Goal: Transaction & Acquisition: Book appointment/travel/reservation

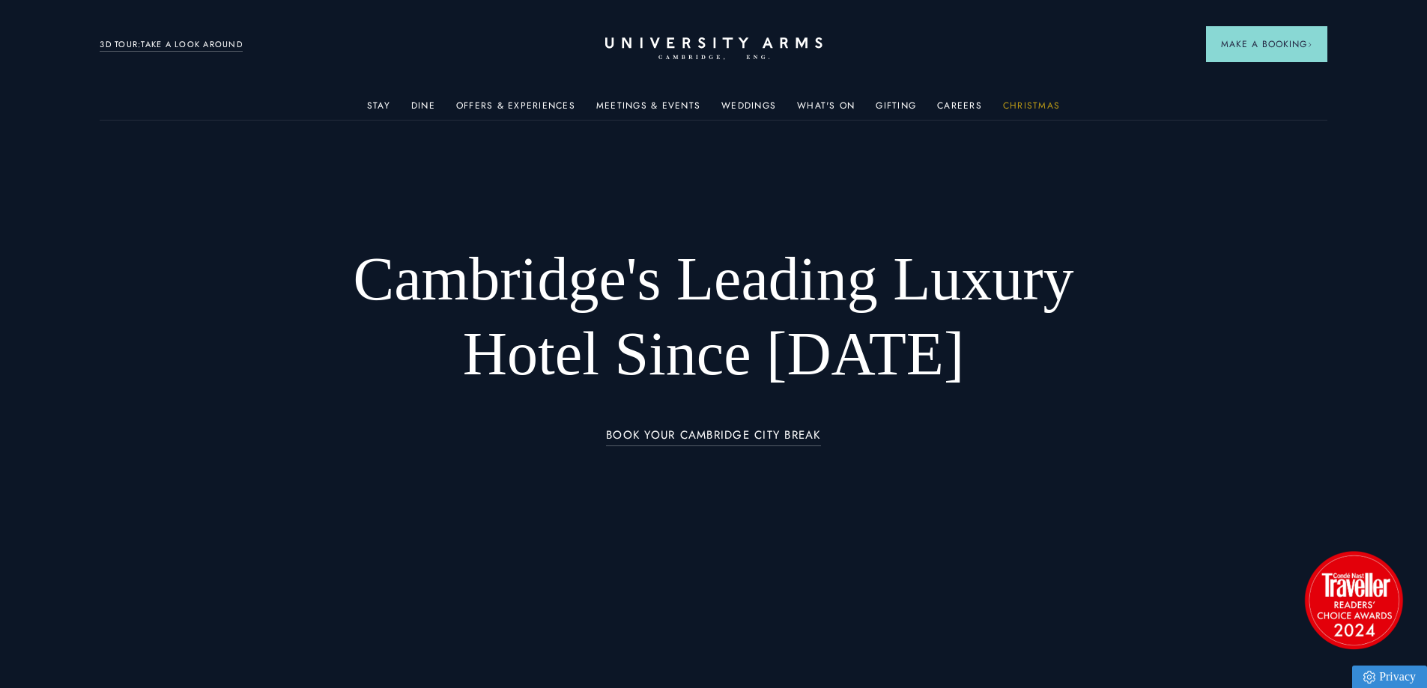
click at [1047, 109] on link "Christmas" at bounding box center [1031, 109] width 57 height 19
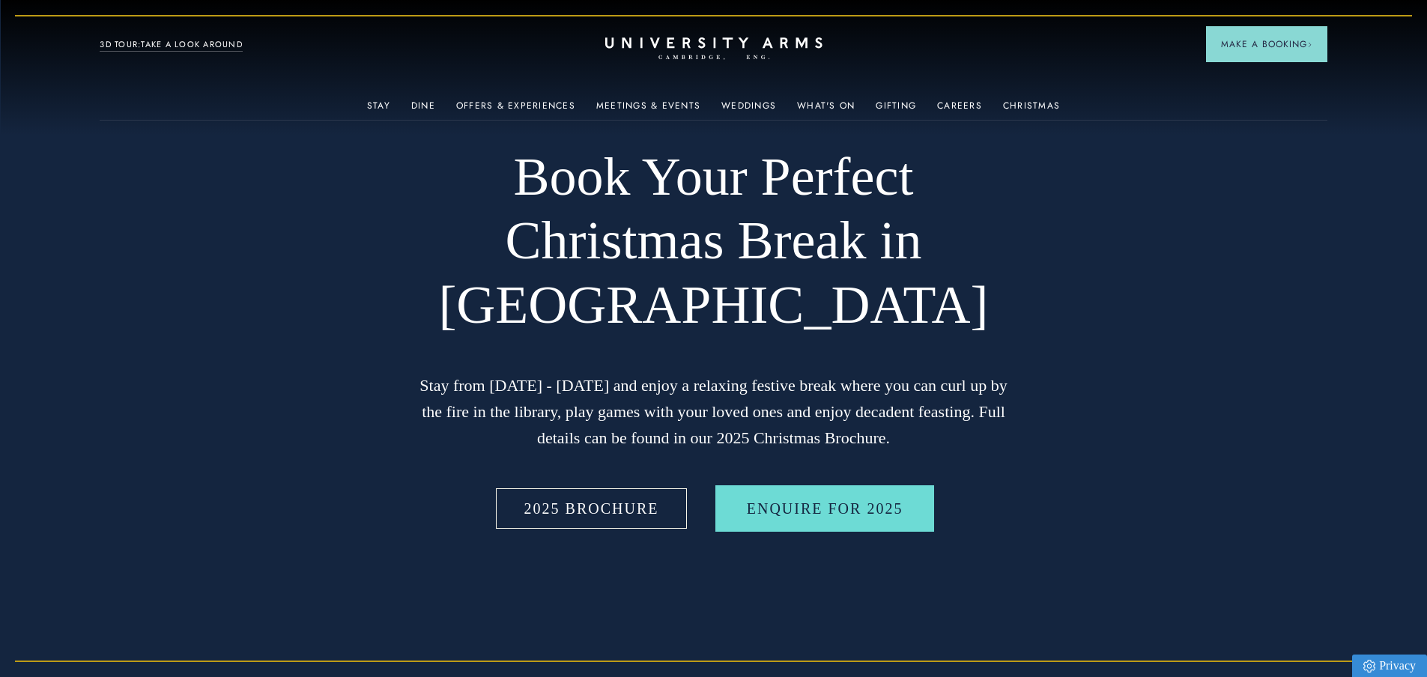
click at [616, 521] on link "2025 BROCHURE" at bounding box center [592, 508] width 198 height 46
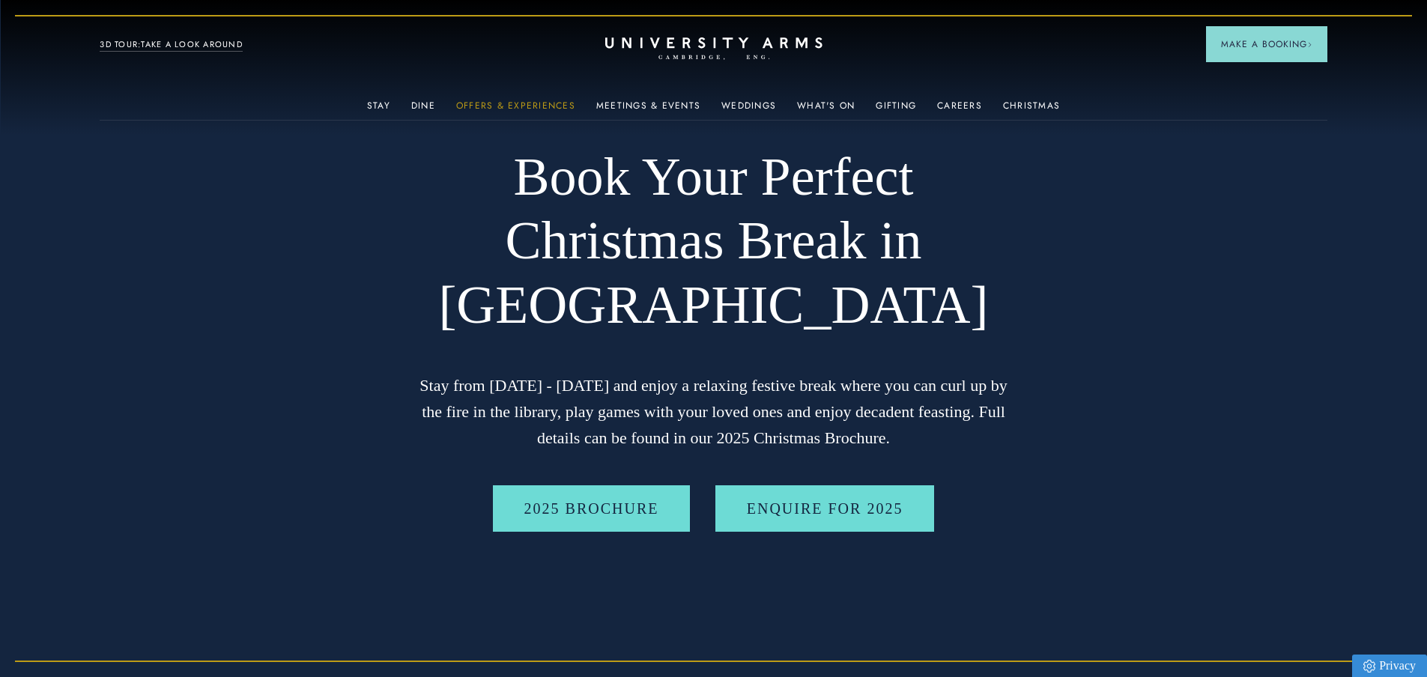
click at [548, 109] on link "Offers & Experiences" at bounding box center [515, 109] width 119 height 19
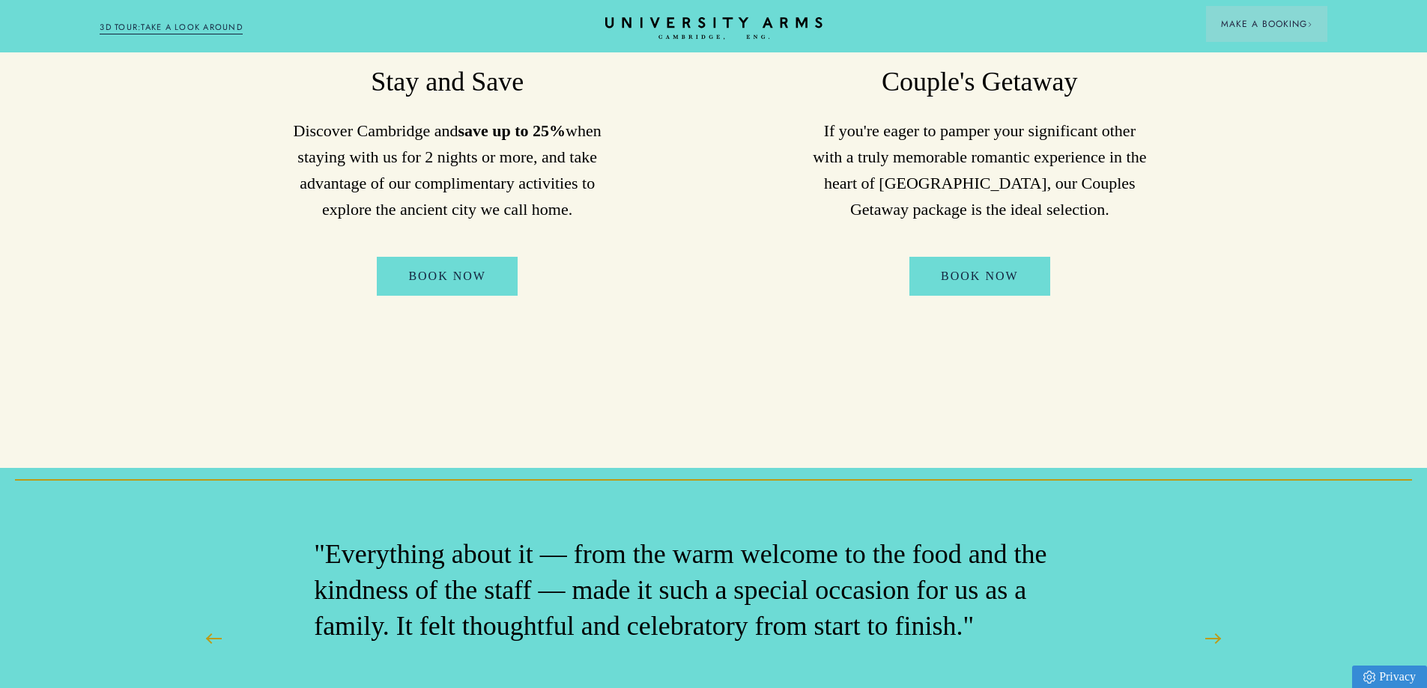
scroll to position [1423, 0]
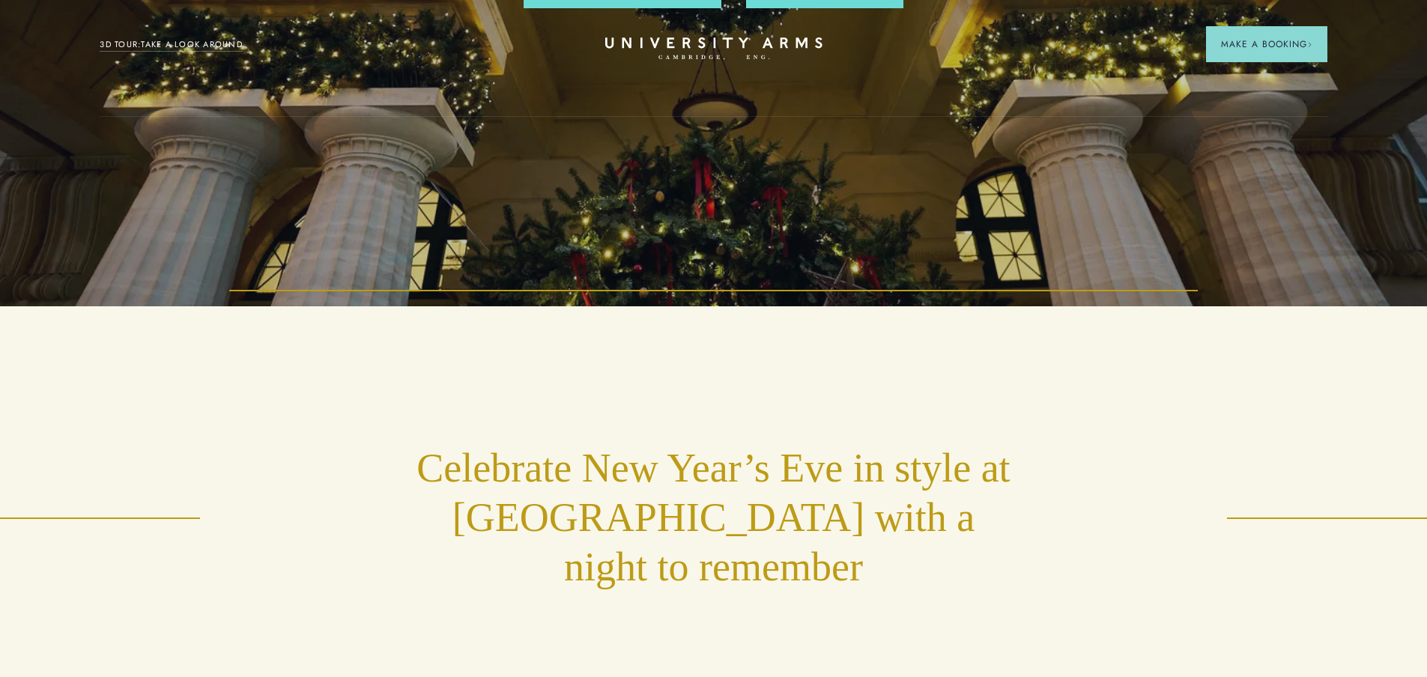
scroll to position [225, 0]
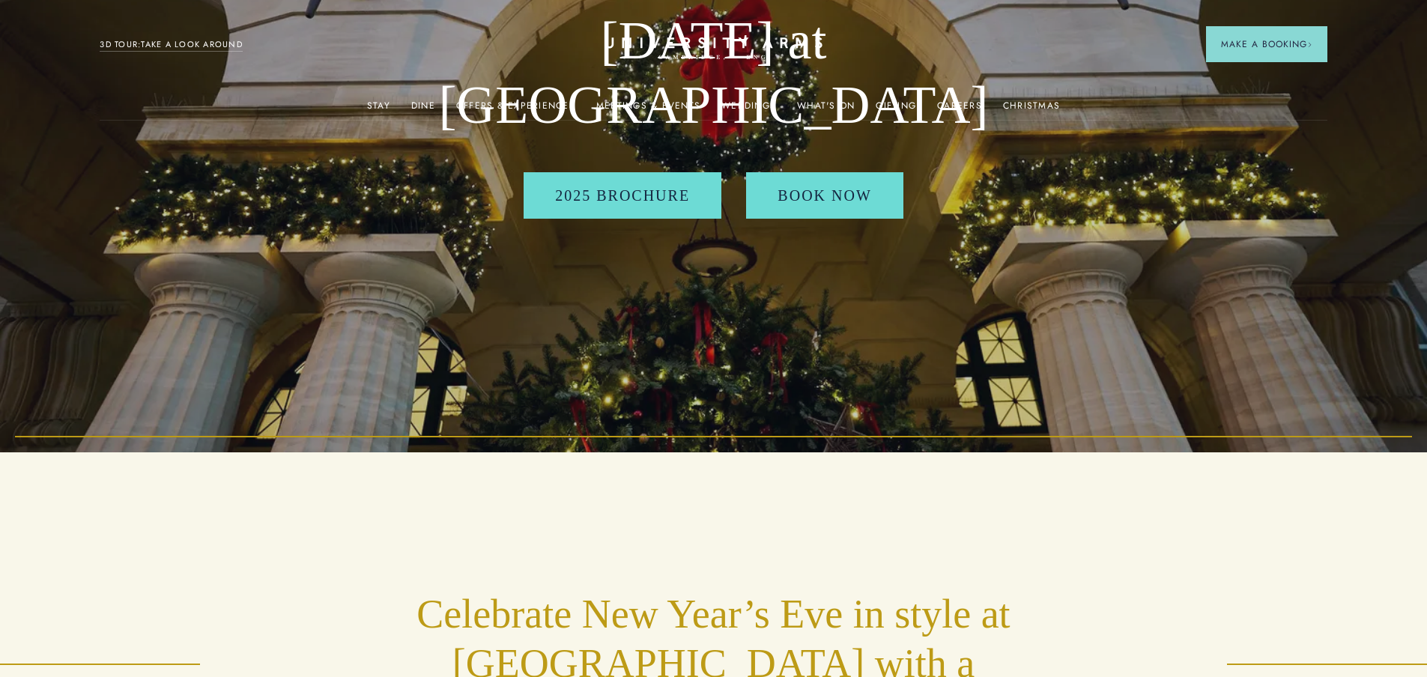
click at [844, 154] on div "New Year's Eve at University Arms 2025 BROCHURE BOOK NOW" at bounding box center [713, 113] width 599 height 677
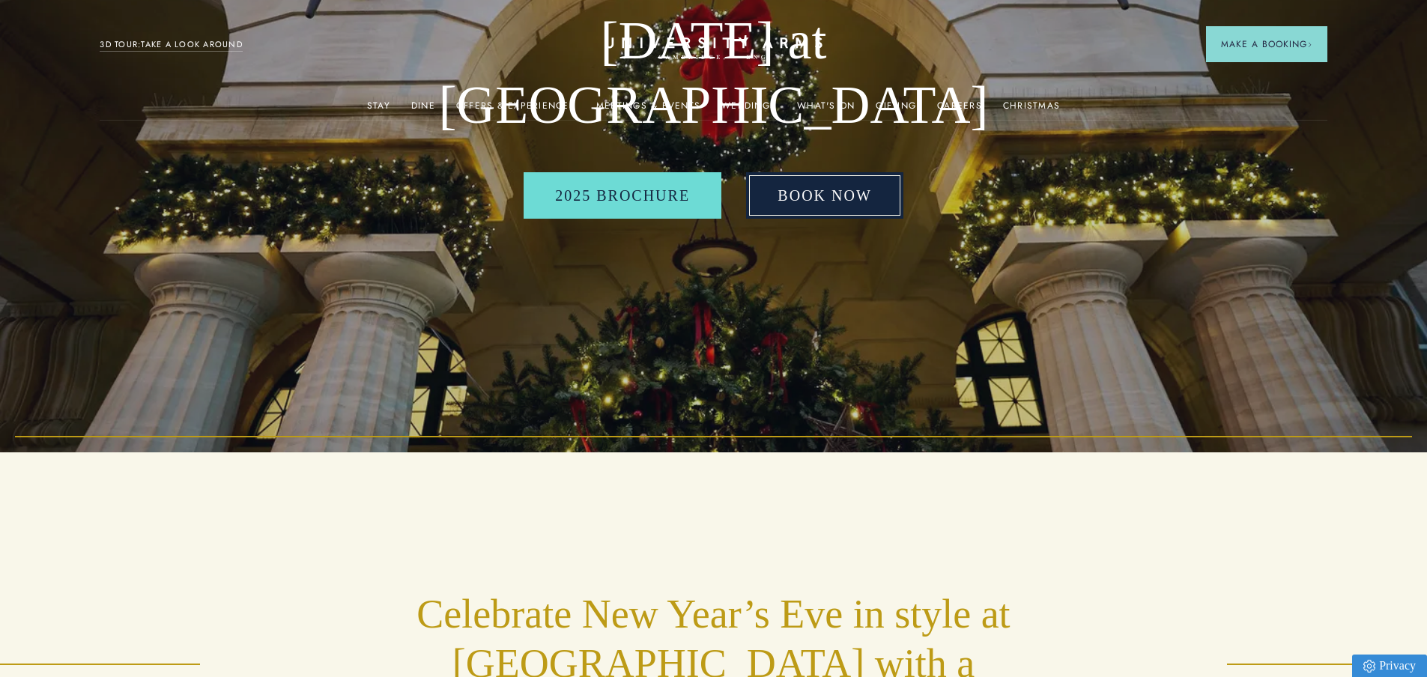
click at [847, 187] on link "BOOK NOW" at bounding box center [824, 195] width 157 height 46
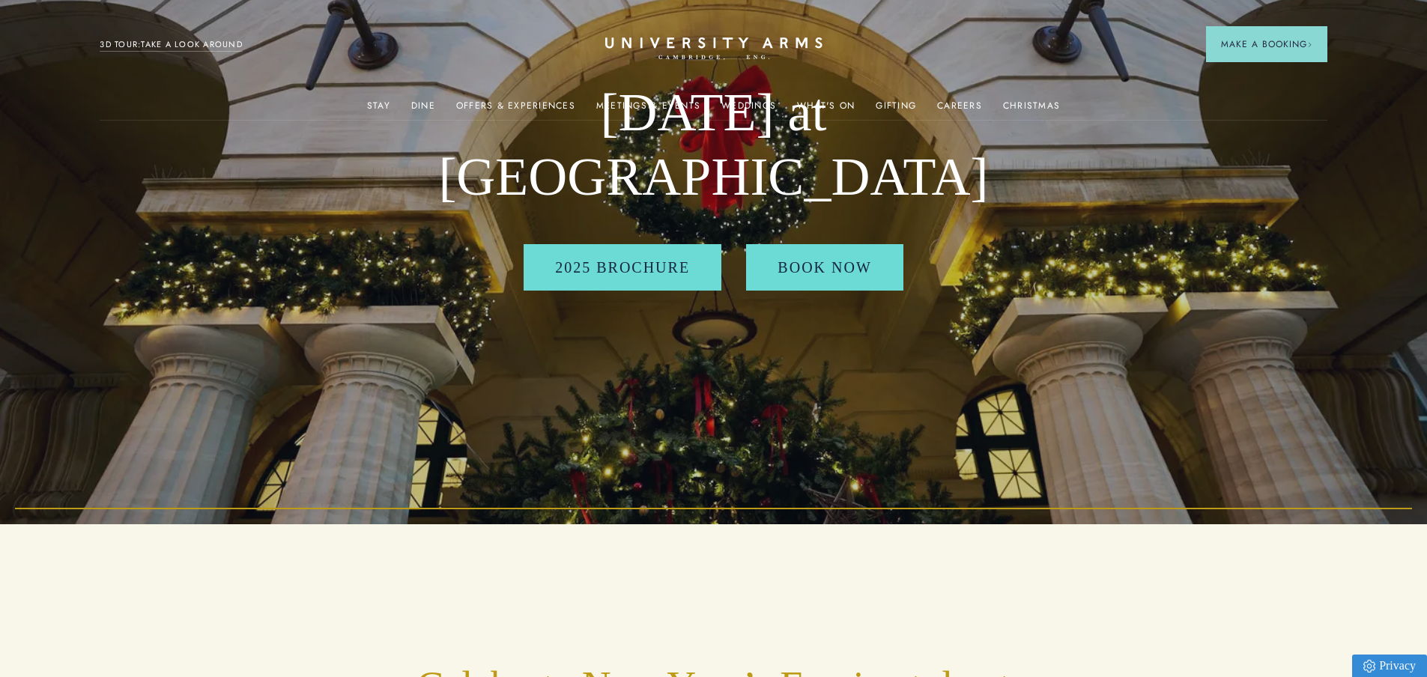
scroll to position [0, 0]
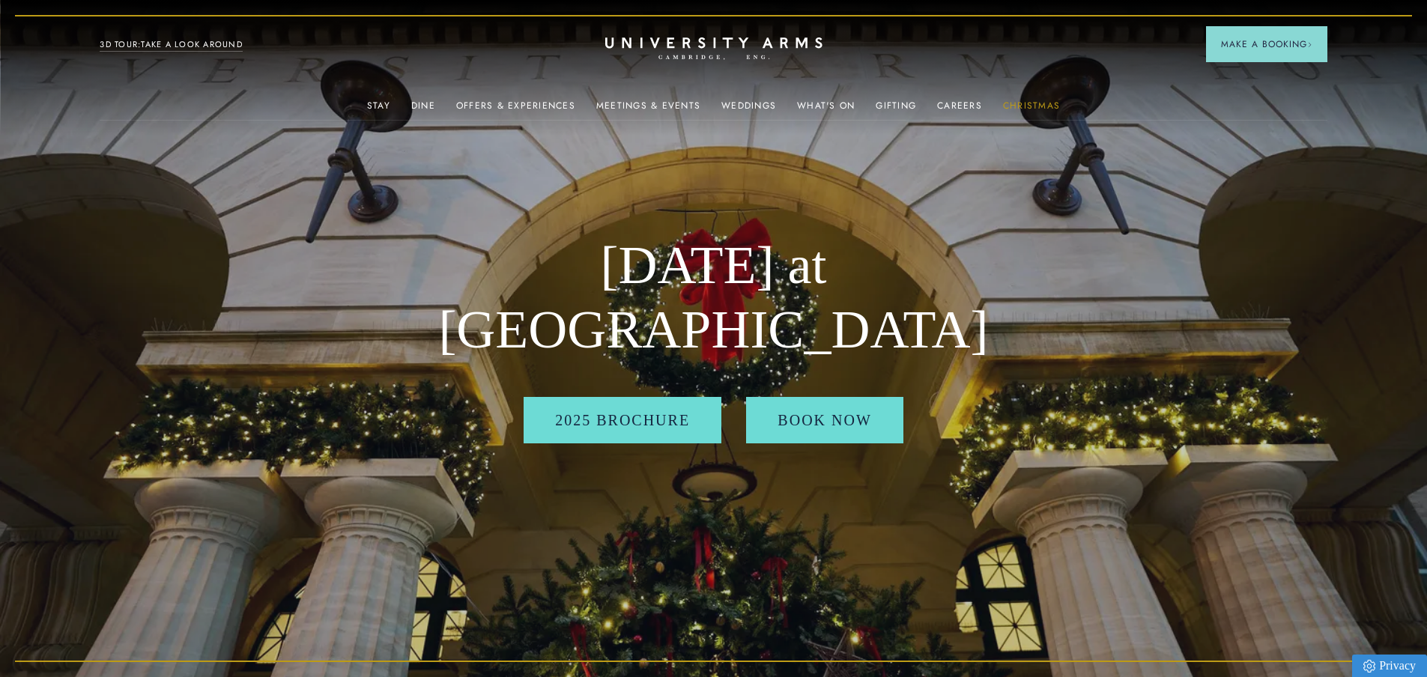
drag, startPoint x: 1036, startPoint y: 89, endPoint x: 1036, endPoint y: 100, distance: 10.5
click at [1037, 91] on div "Christmas" at bounding box center [1031, 105] width 57 height 30
click at [1036, 100] on link "Christmas" at bounding box center [1031, 109] width 57 height 19
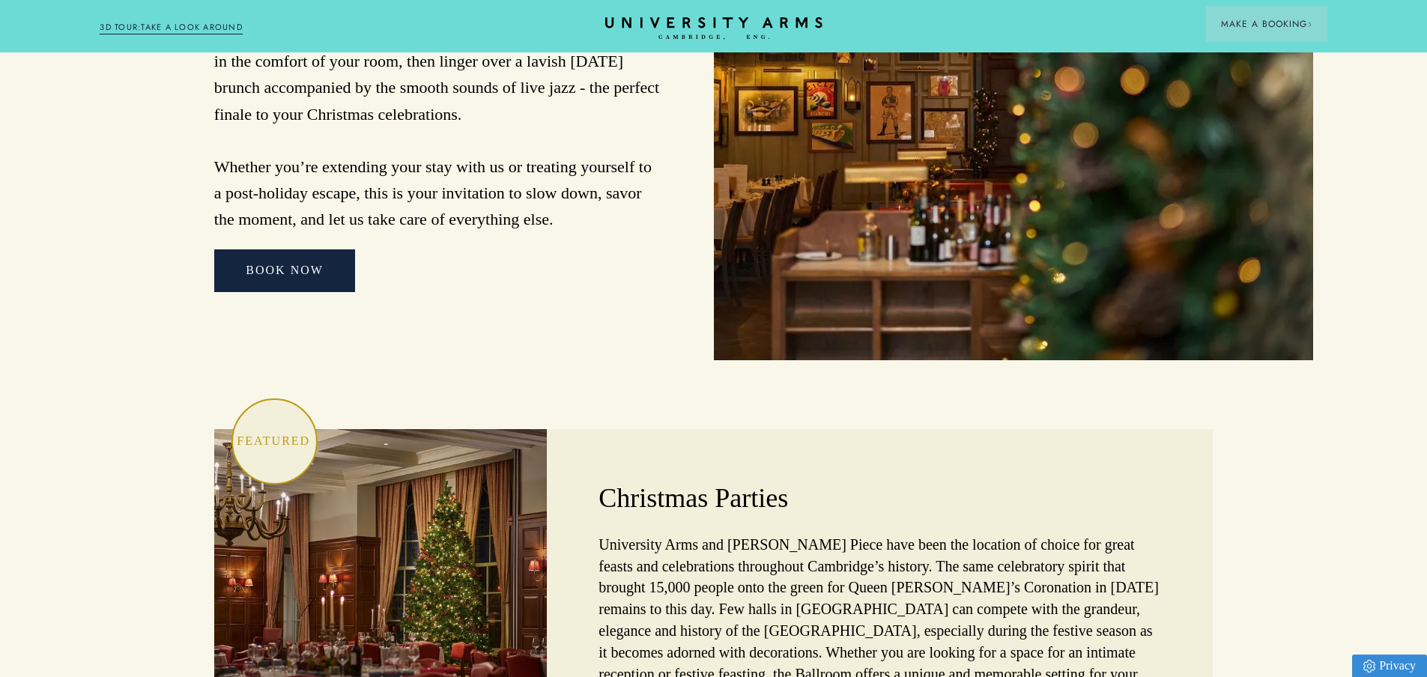
scroll to position [4052, 0]
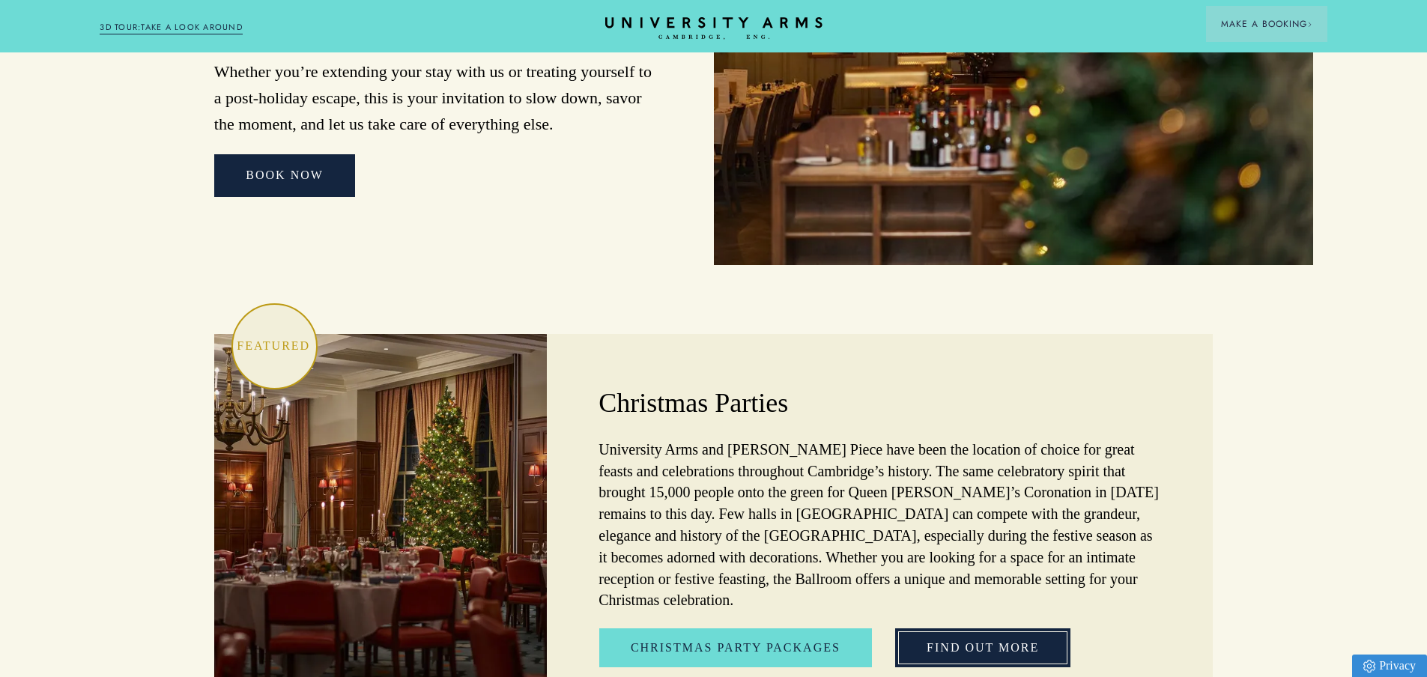
click at [966, 629] on link "Find out More" at bounding box center [982, 648] width 175 height 39
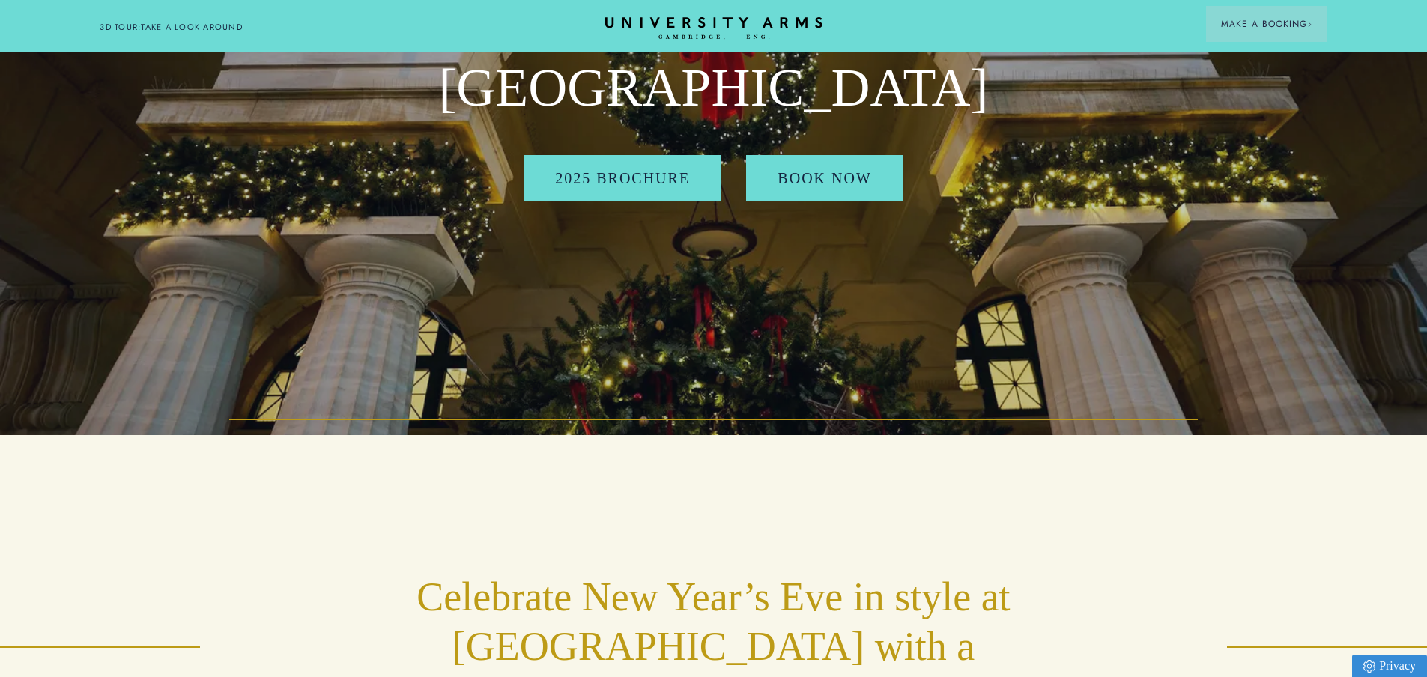
scroll to position [150, 0]
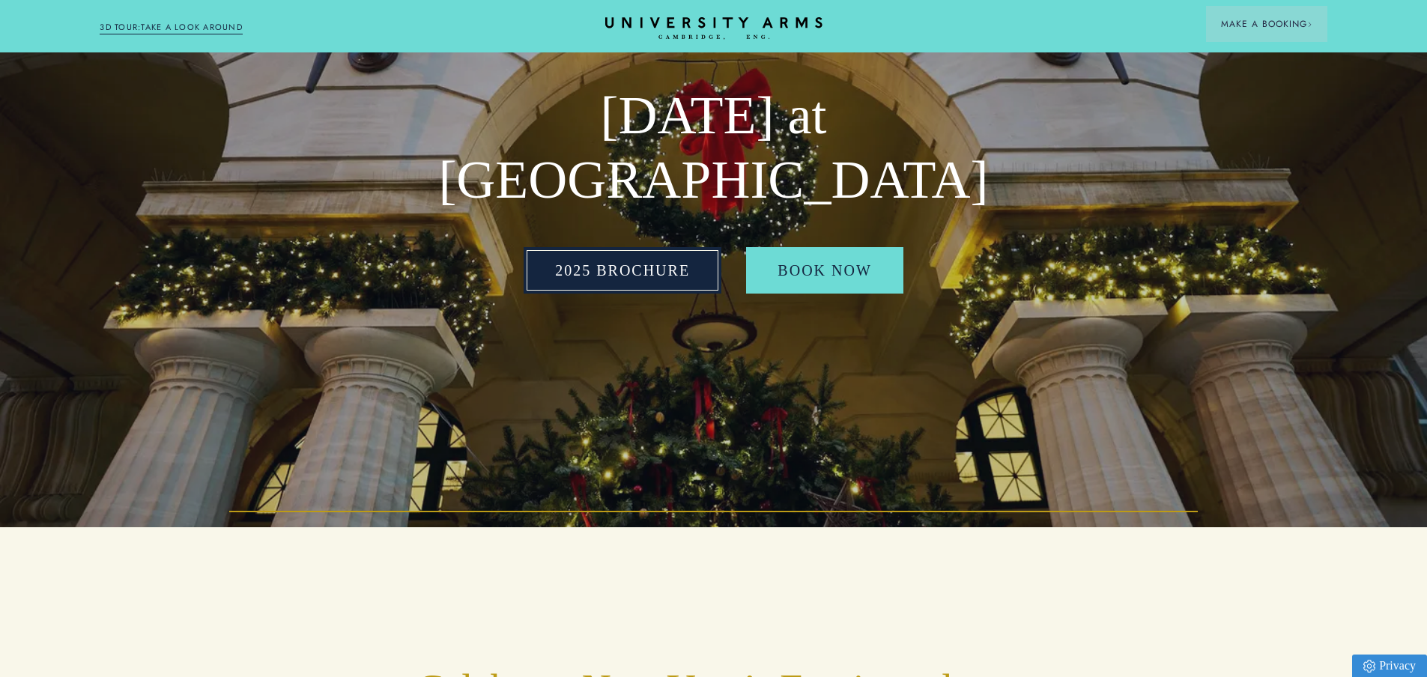
click at [638, 262] on link "2025 BROCHURE" at bounding box center [623, 270] width 198 height 46
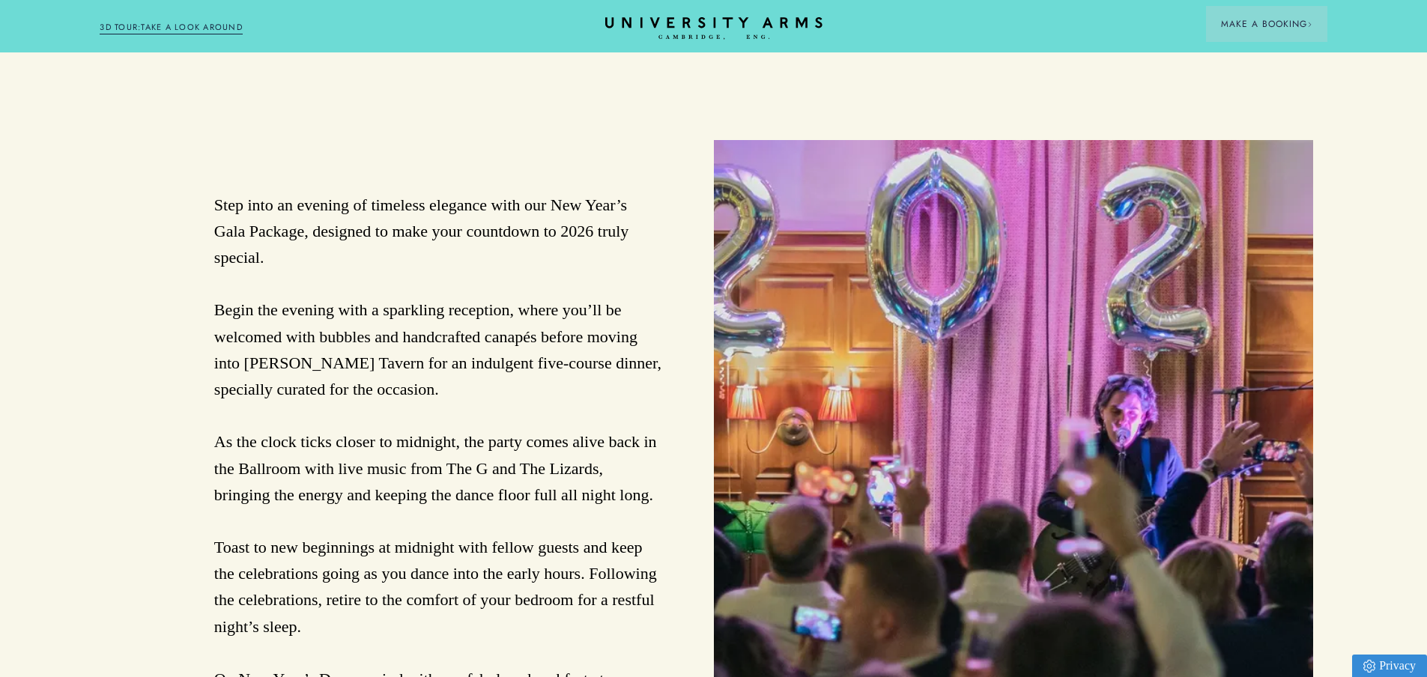
scroll to position [1124, 0]
